Goal: Information Seeking & Learning: Learn about a topic

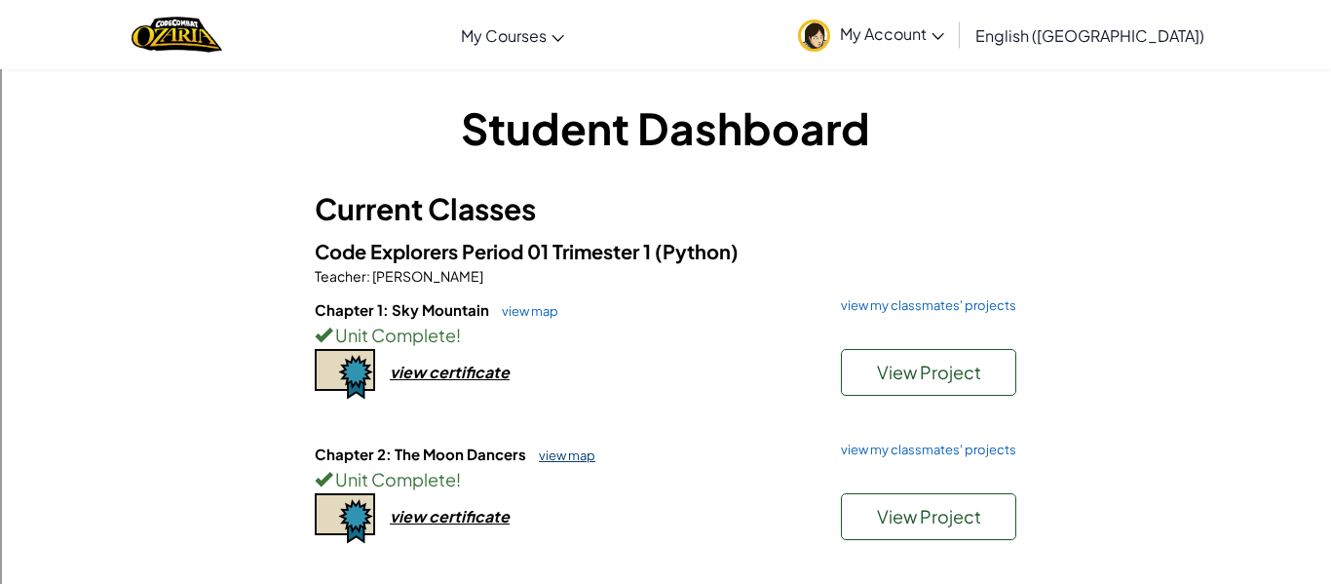
click at [569, 455] on link "view map" at bounding box center [562, 455] width 66 height 16
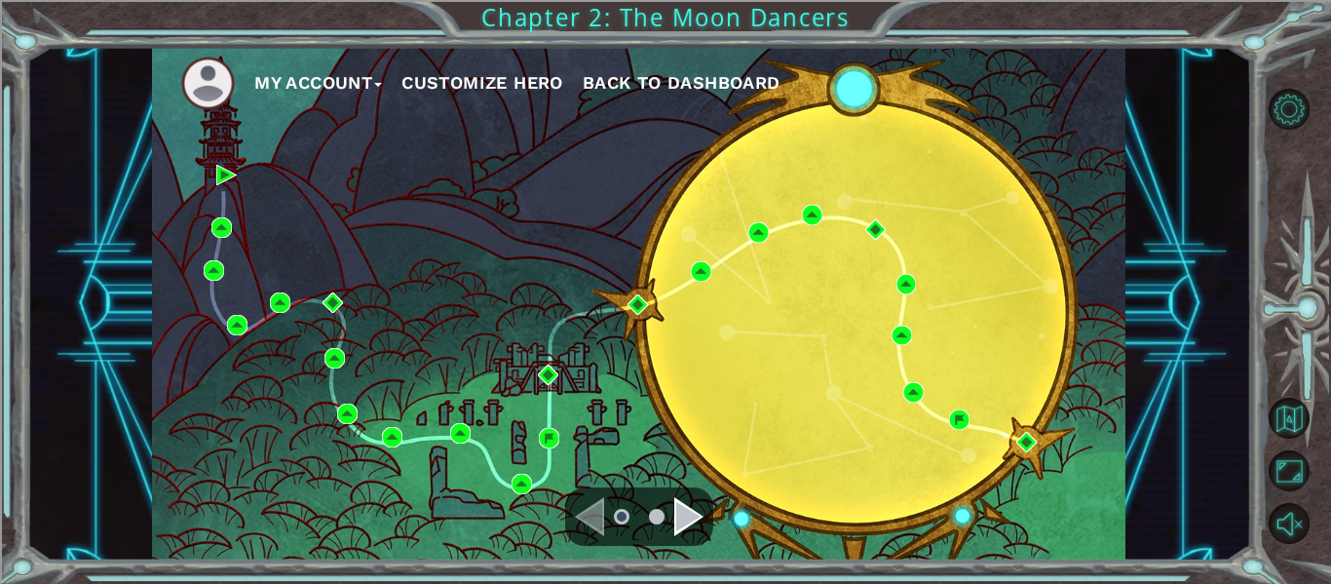
click at [686, 531] on div "Navigate to the next page" at bounding box center [688, 516] width 29 height 39
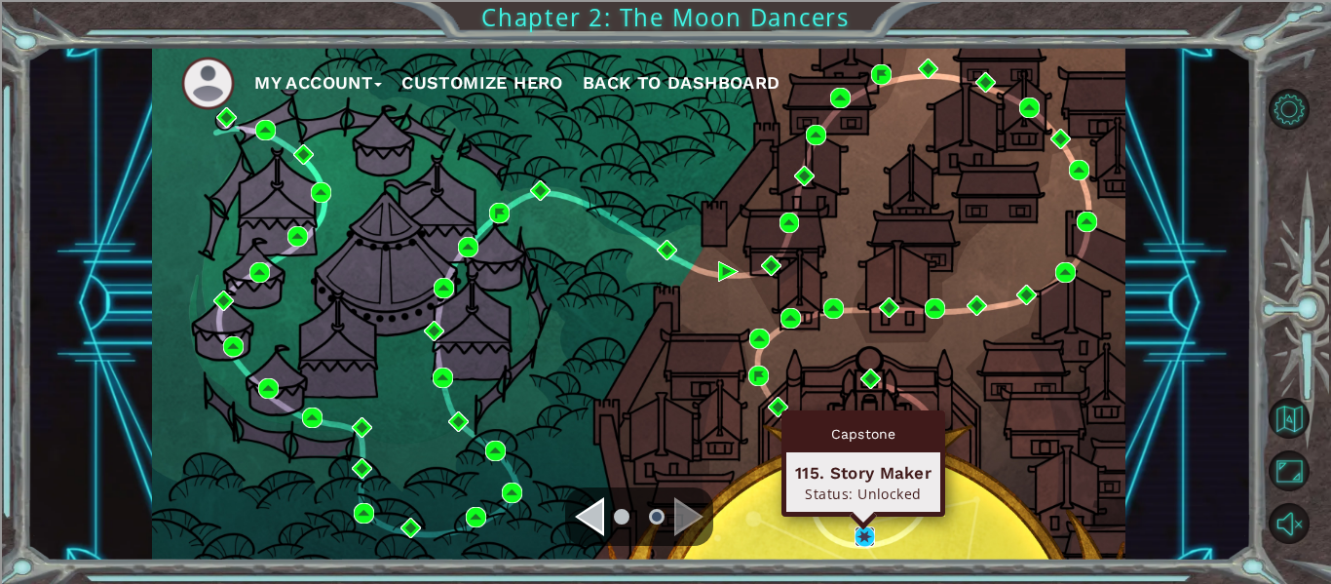
click at [860, 528] on img at bounding box center [865, 536] width 20 height 20
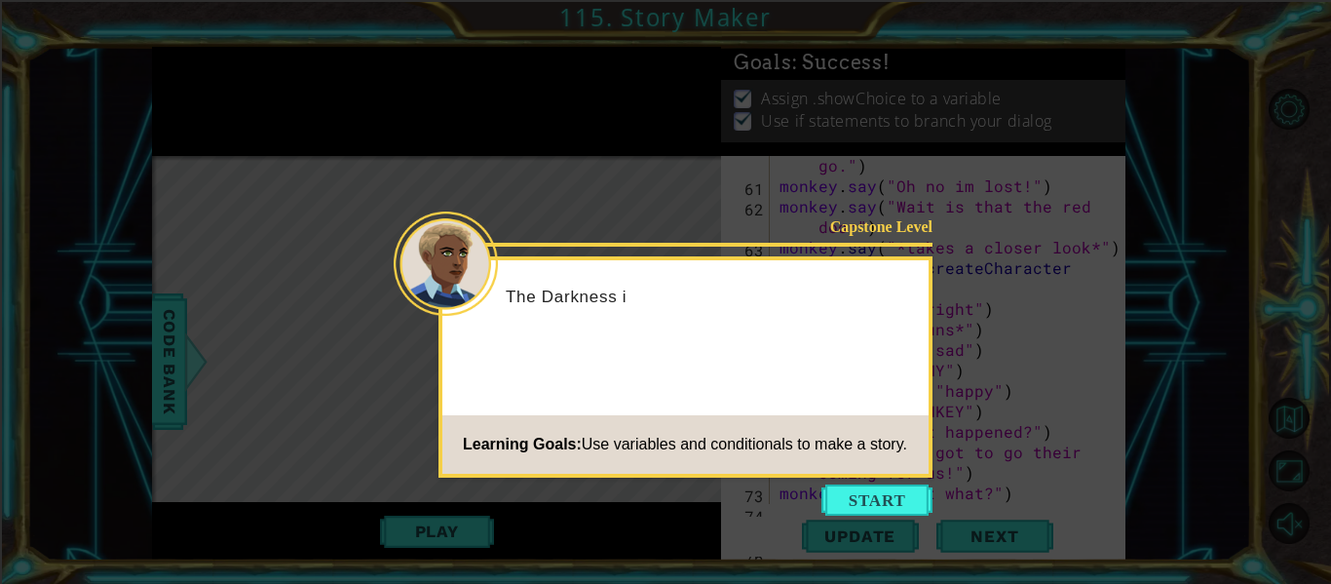
scroll to position [2231, 0]
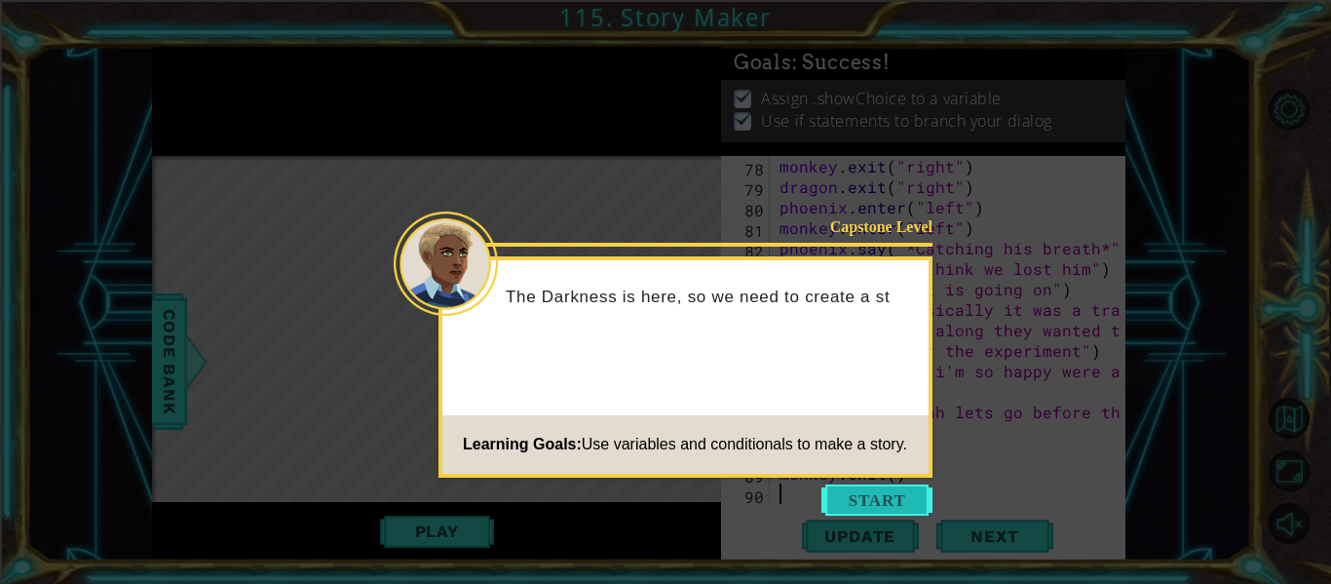
click at [863, 499] on button "Start" at bounding box center [877, 499] width 111 height 31
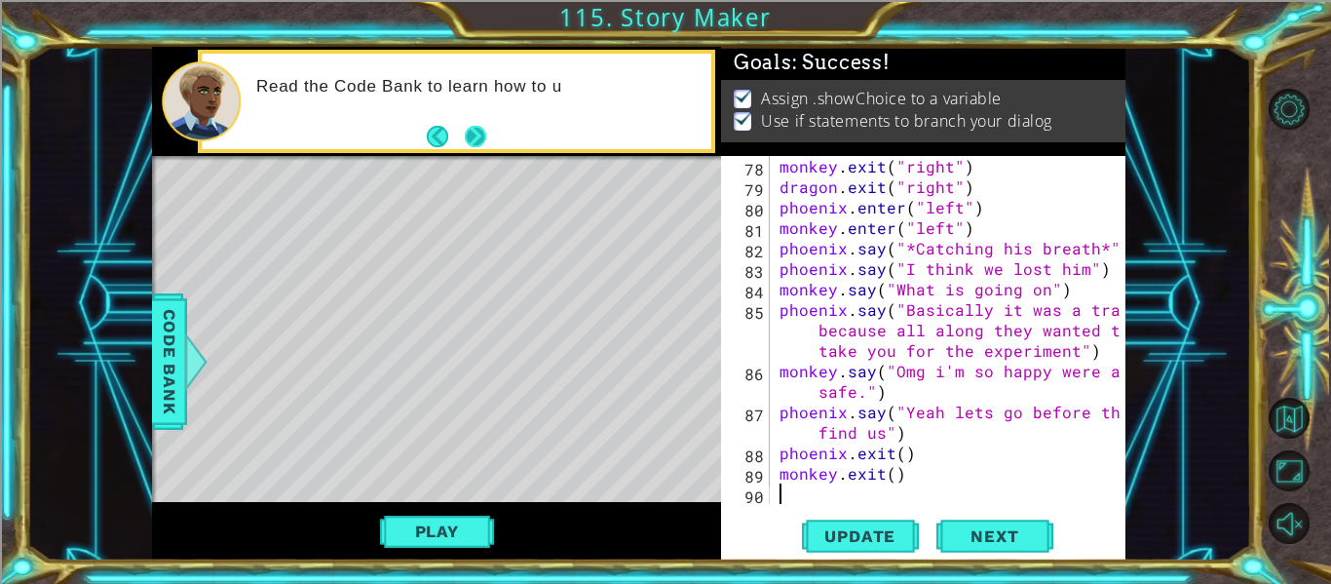
click at [479, 146] on button "Next" at bounding box center [475, 135] width 21 height 21
